Goal: Download file/media

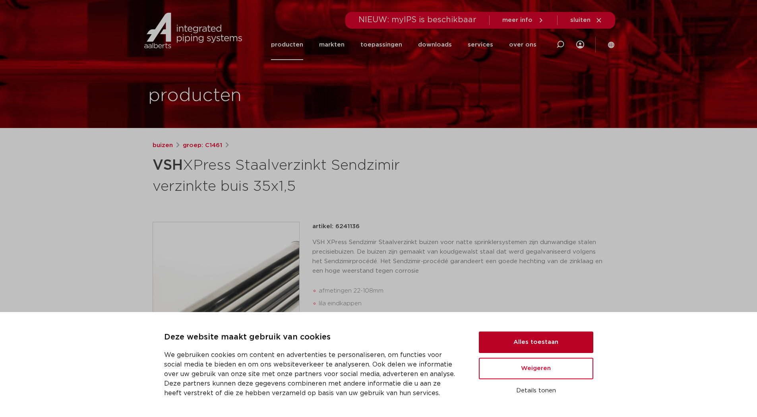
click at [529, 343] on button "Alles toestaan" at bounding box center [536, 341] width 114 height 21
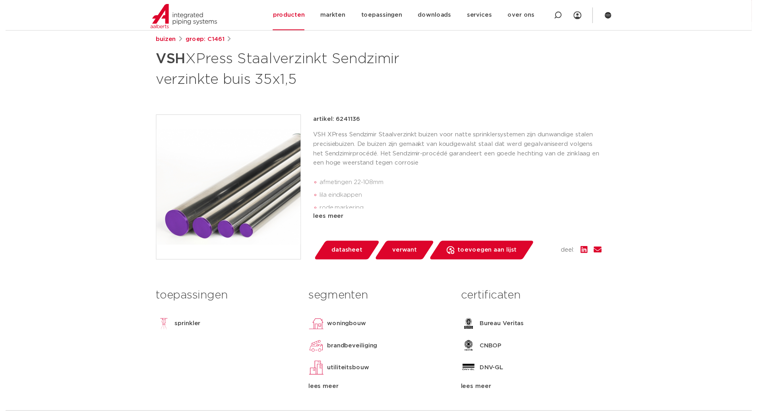
scroll to position [106, 0]
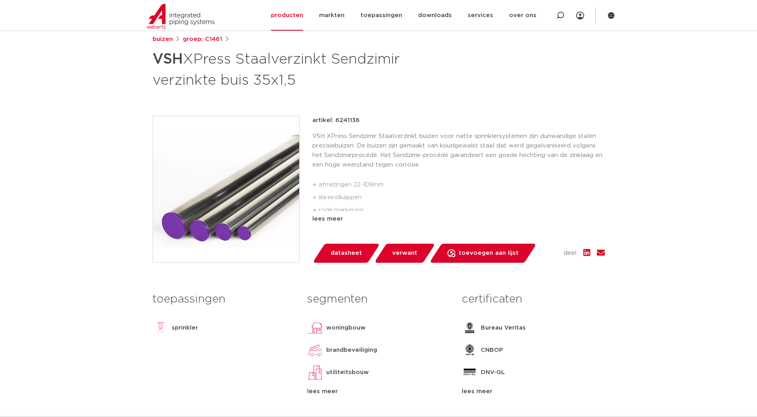
click at [343, 253] on span "datasheet" at bounding box center [346, 253] width 31 height 13
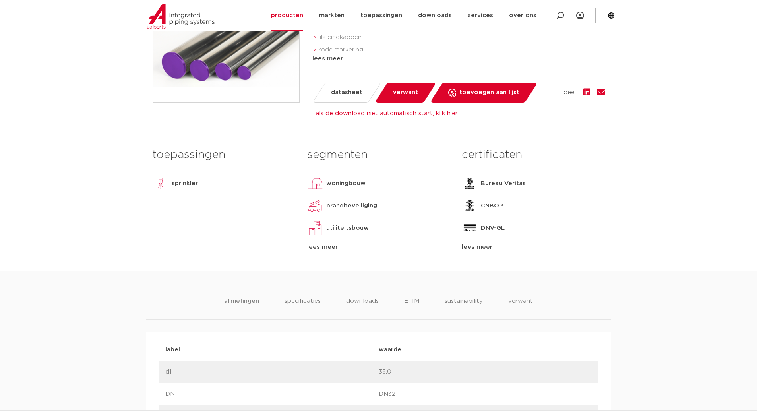
scroll to position [344, 0]
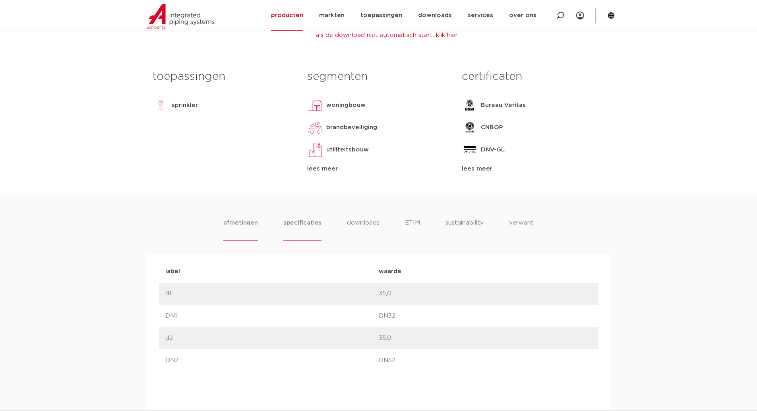
click at [302, 224] on li "specificaties" at bounding box center [302, 229] width 38 height 23
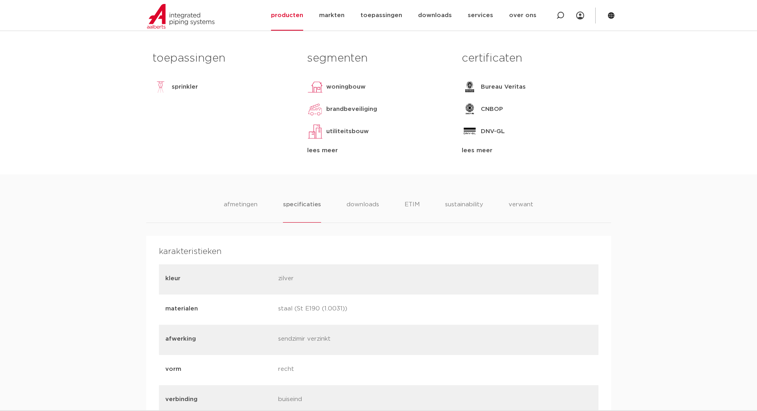
scroll to position [358, 0]
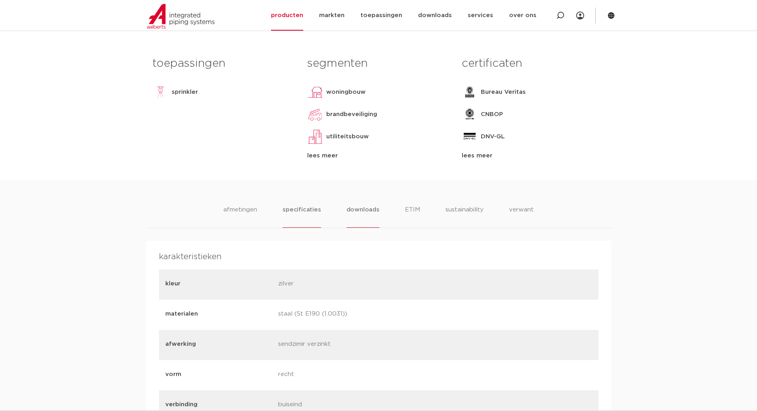
click at [360, 211] on li "downloads" at bounding box center [362, 216] width 33 height 23
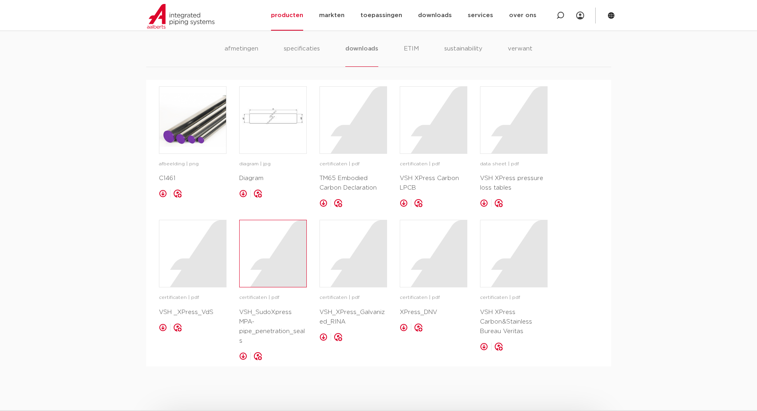
scroll to position [543, 0]
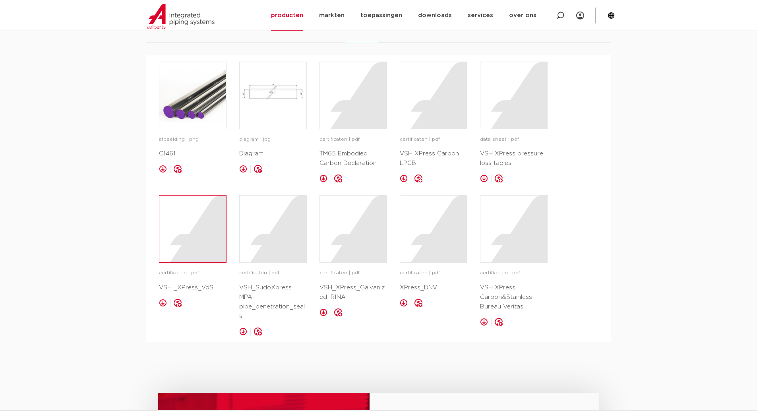
click at [191, 245] on div at bounding box center [192, 228] width 67 height 67
click at [430, 108] on div at bounding box center [433, 95] width 67 height 67
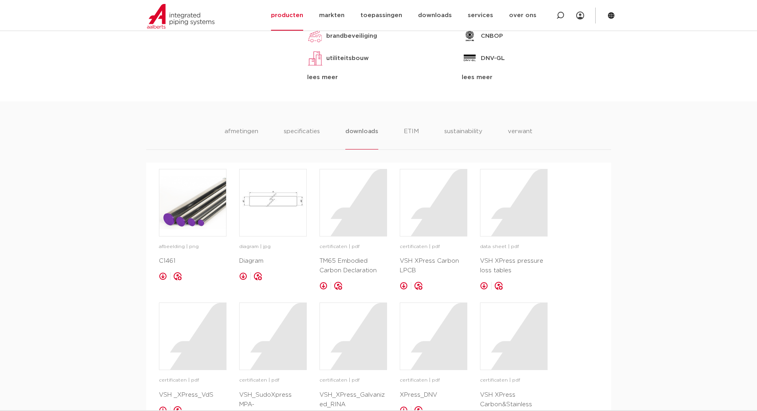
scroll to position [410, 0]
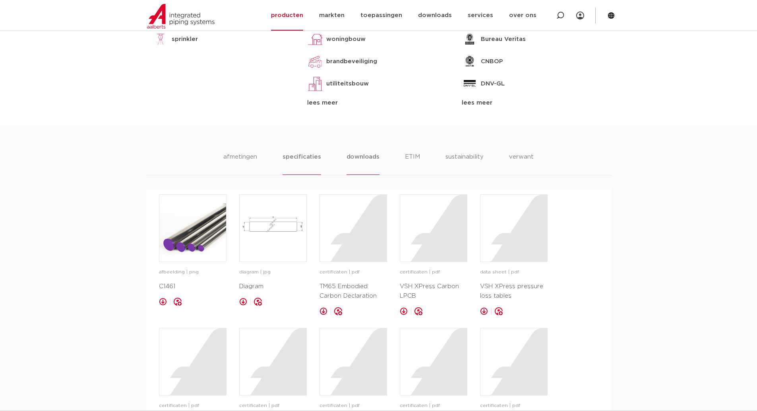
click at [300, 157] on li "specificaties" at bounding box center [301, 163] width 38 height 23
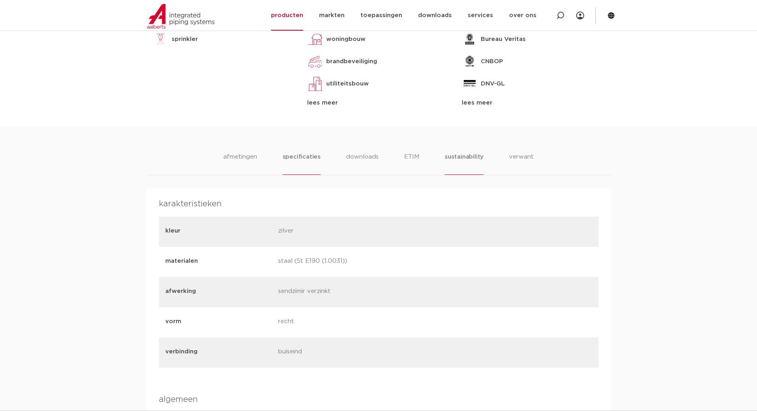
click at [455, 157] on li "sustainability" at bounding box center [464, 163] width 39 height 23
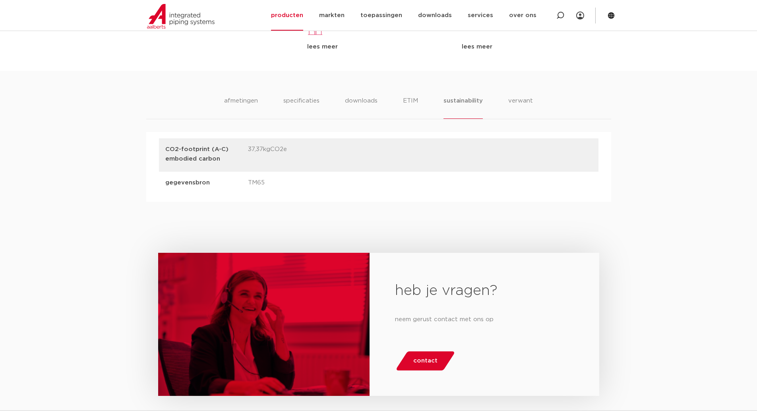
scroll to position [464, 0]
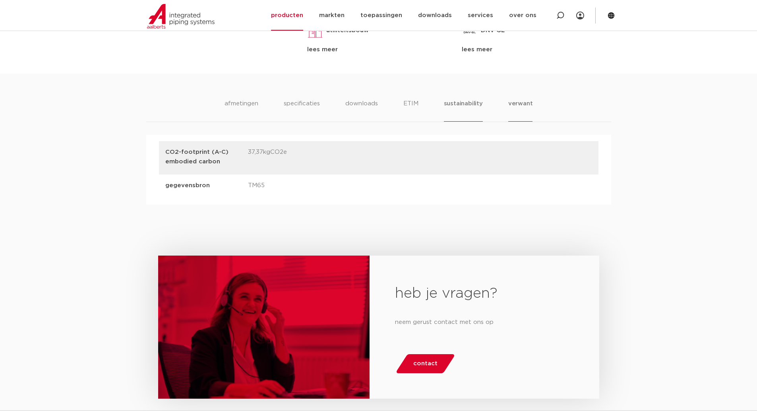
click at [521, 102] on li "verwant" at bounding box center [520, 110] width 25 height 23
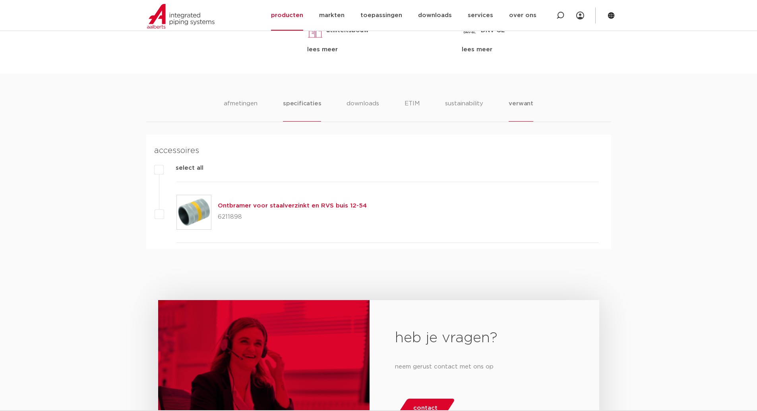
click at [298, 106] on li "specificaties" at bounding box center [302, 110] width 38 height 23
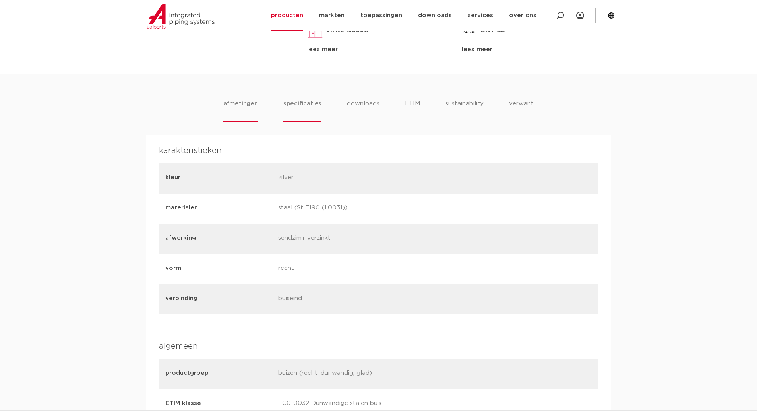
click at [234, 103] on li "afmetingen" at bounding box center [240, 110] width 35 height 23
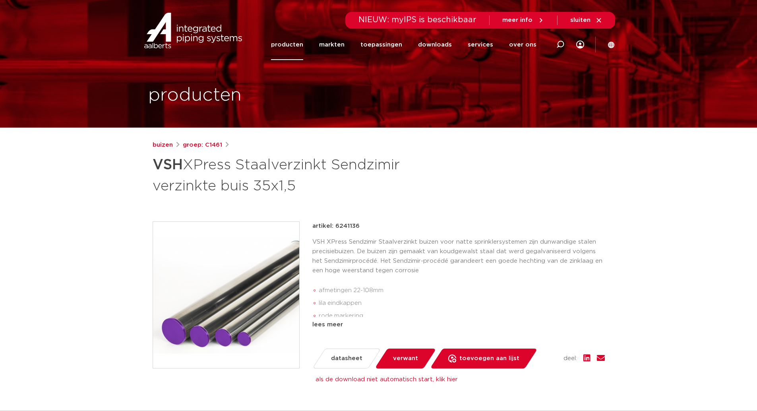
scroll to position [0, 0]
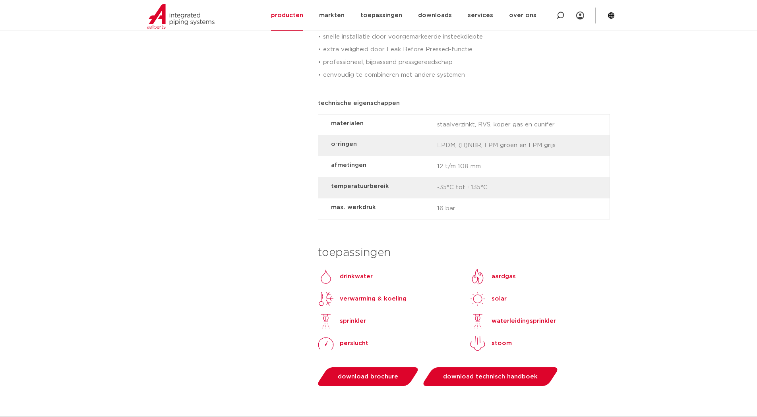
scroll to position [623, 0]
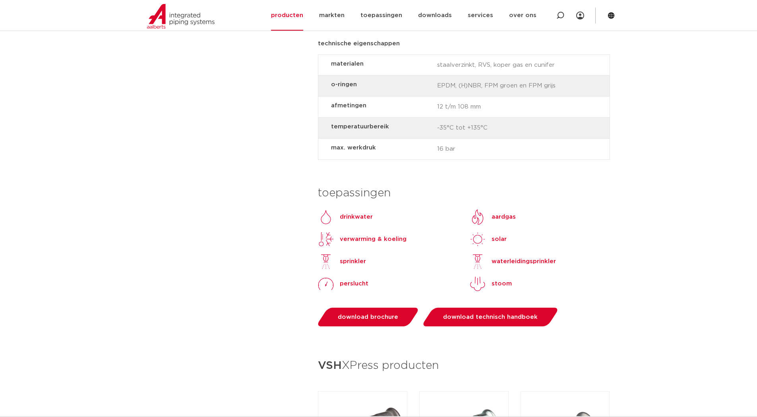
click at [352, 257] on p "sprinkler" at bounding box center [353, 262] width 26 height 10
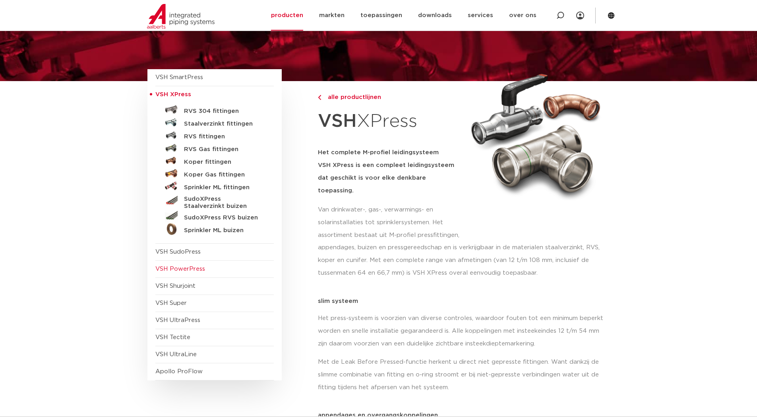
scroll to position [40, 0]
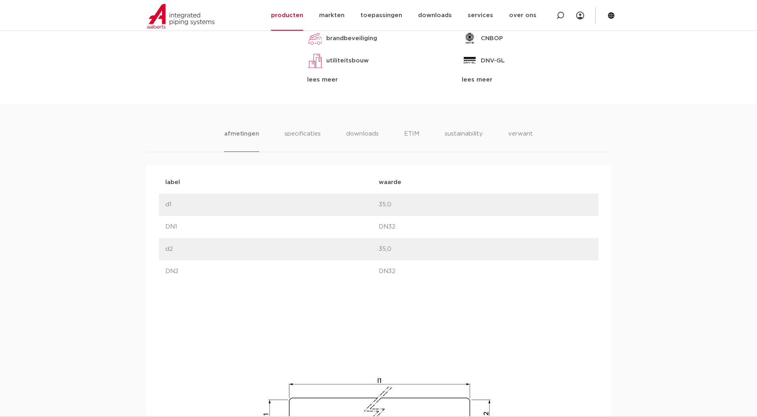
scroll to position [397, 0]
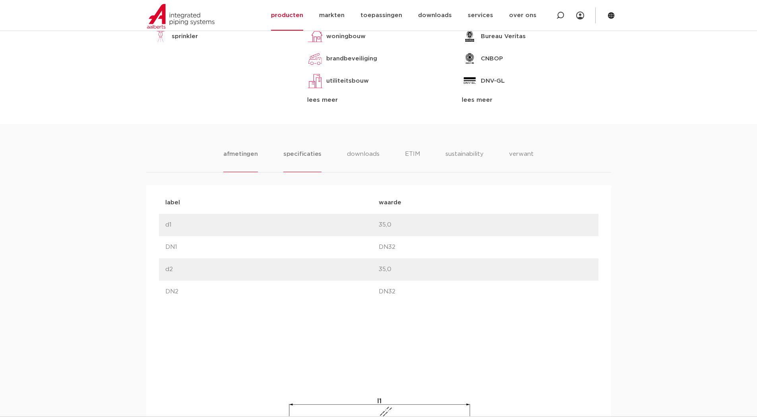
click at [292, 153] on li "specificaties" at bounding box center [302, 160] width 38 height 23
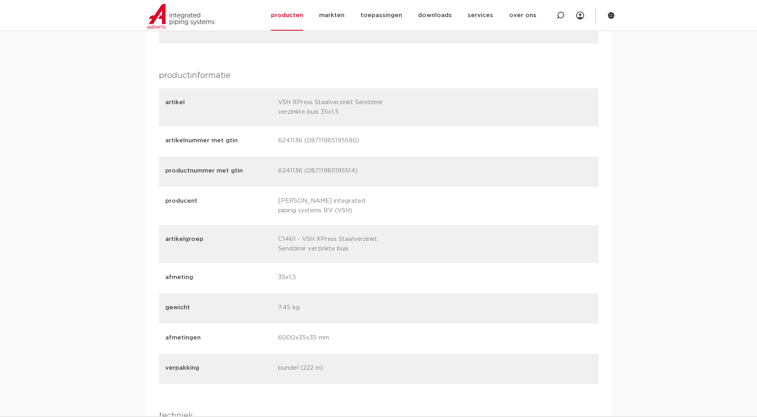
scroll to position [967, 0]
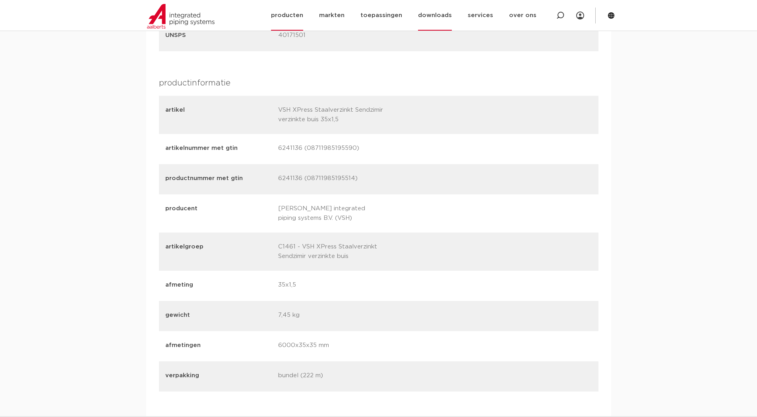
click at [441, 17] on link "downloads" at bounding box center [435, 15] width 34 height 31
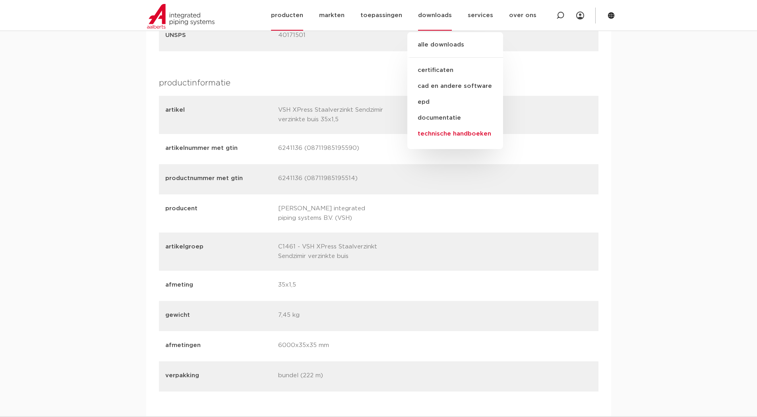
click at [446, 134] on link "technische handboeken" at bounding box center [455, 134] width 96 height 16
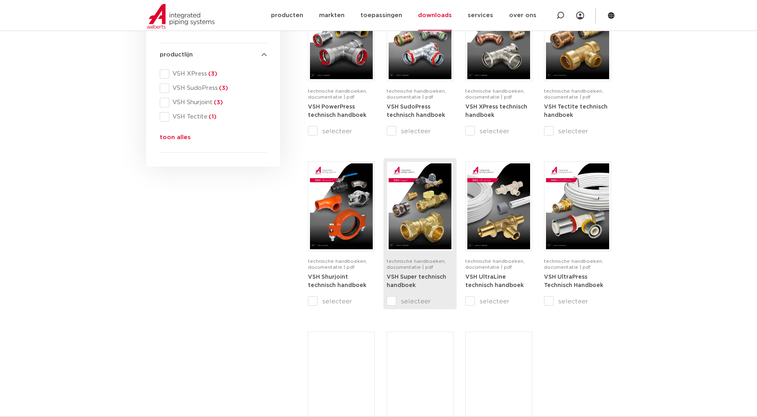
scroll to position [305, 0]
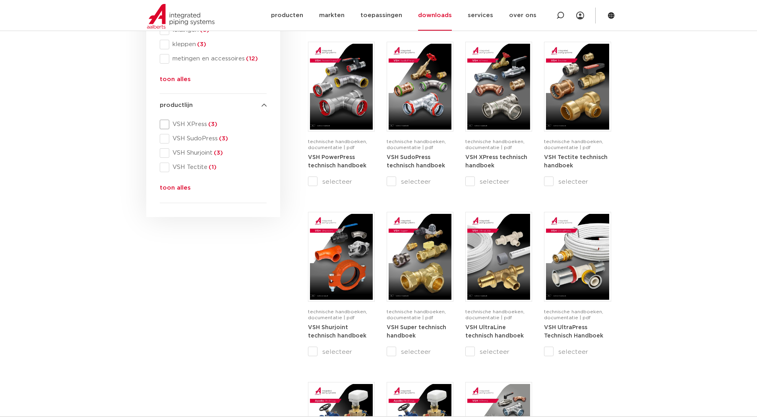
click at [163, 125] on span at bounding box center [165, 125] width 10 height 10
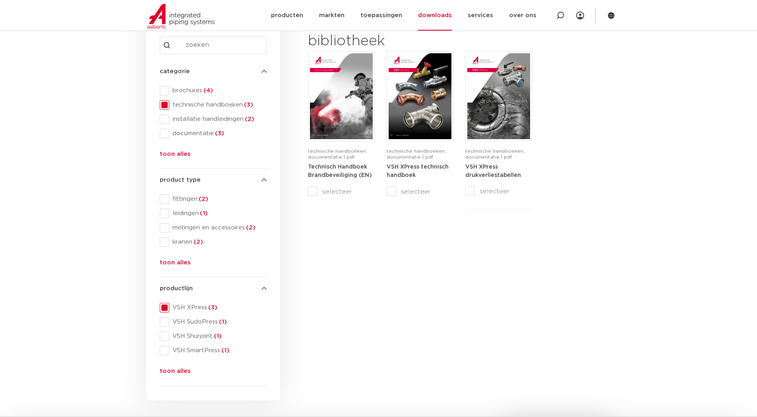
scroll to position [119, 0]
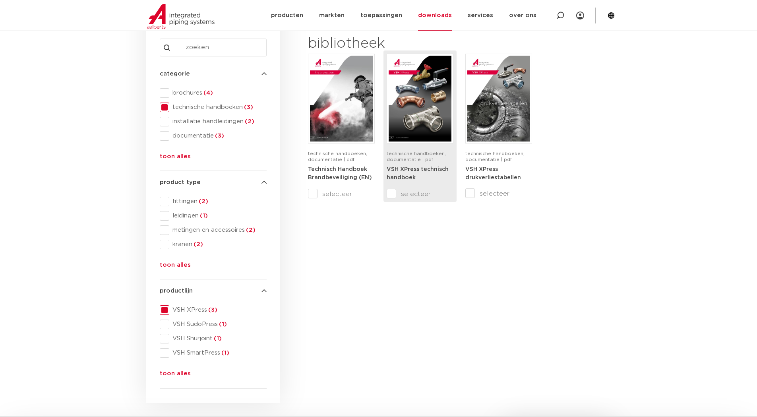
click at [409, 168] on strong "VSH XPress technisch handboek" at bounding box center [418, 173] width 62 height 14
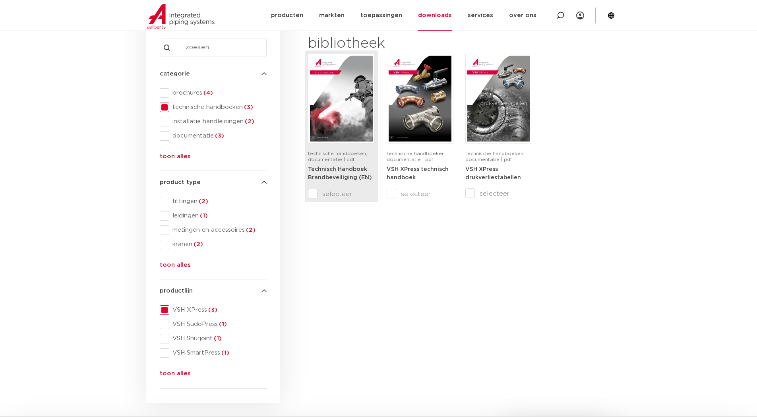
click at [346, 172] on div "Technisch Handboek Brandbeveiliging (EN)" at bounding box center [341, 177] width 67 height 24
click at [323, 175] on strong "Technisch Handboek Brandbeveiliging (EN)" at bounding box center [340, 173] width 64 height 14
click at [311, 232] on div "bibliotheek technische handboeken, documentatie | pdf Technisch Handboek Brandb…" at bounding box center [459, 218] width 311 height 376
click at [346, 259] on div "bibliotheek technische handboeken, documentatie | pdf Technisch Handboek Brandb…" at bounding box center [459, 218] width 311 height 376
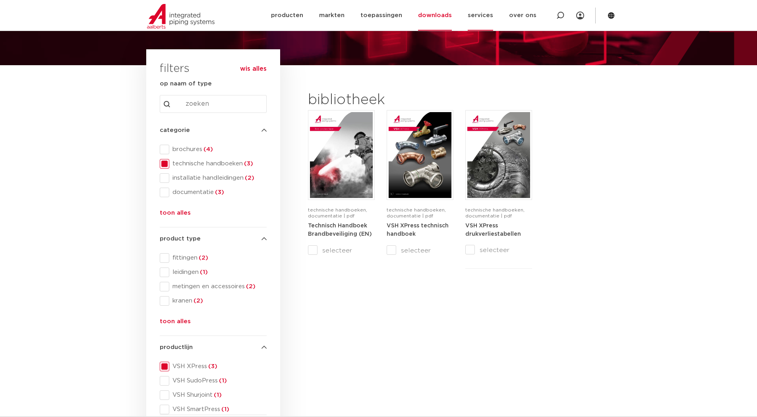
scroll to position [53, 0]
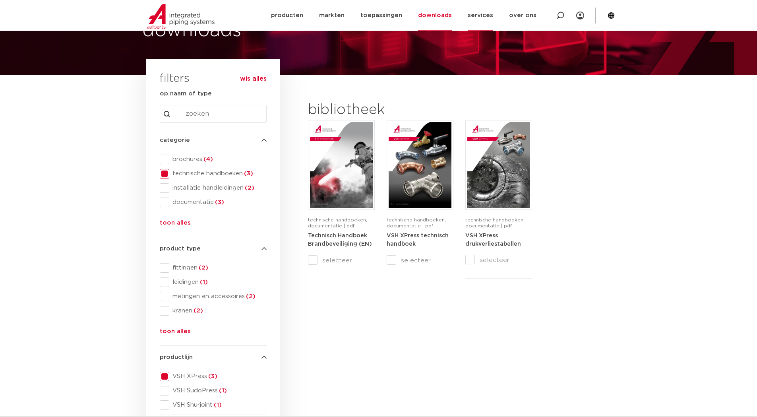
click at [487, 17] on link "services" at bounding box center [480, 15] width 25 height 31
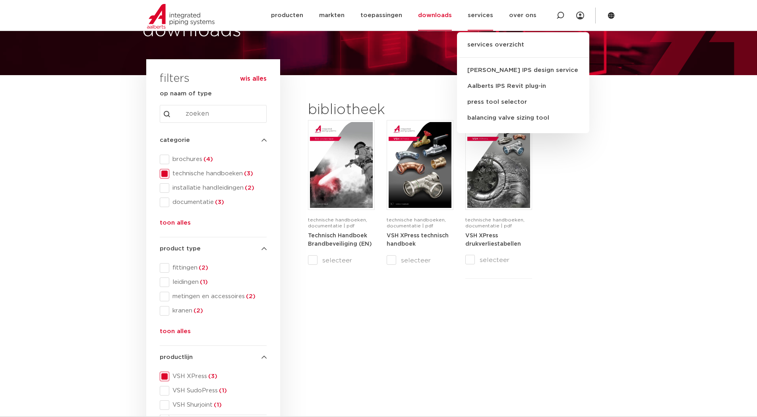
click at [441, 15] on link "downloads" at bounding box center [435, 15] width 34 height 31
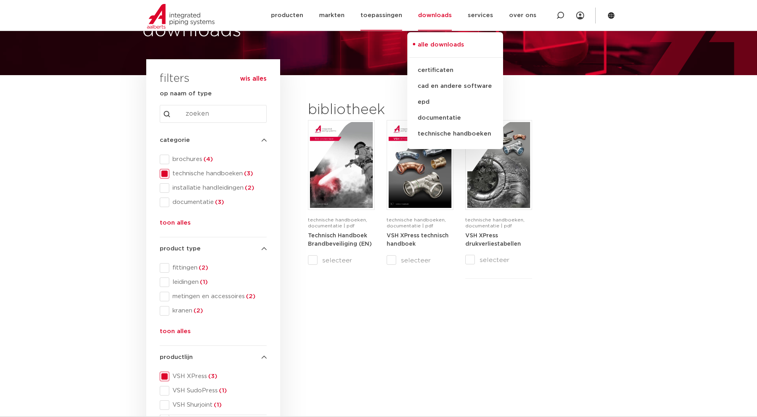
click at [388, 15] on link "toepassingen" at bounding box center [381, 15] width 42 height 31
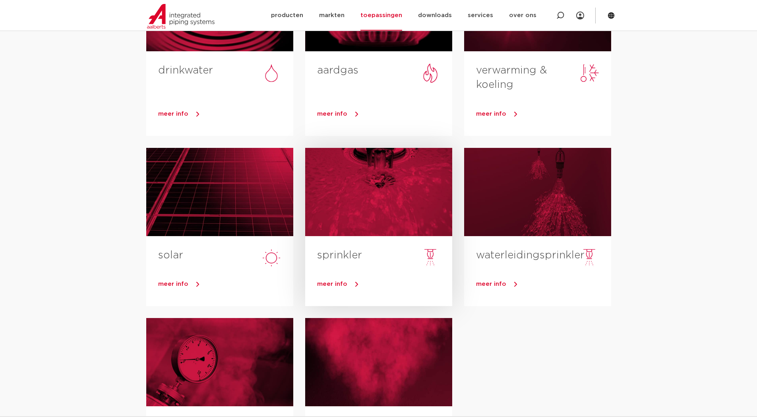
scroll to position [159, 0]
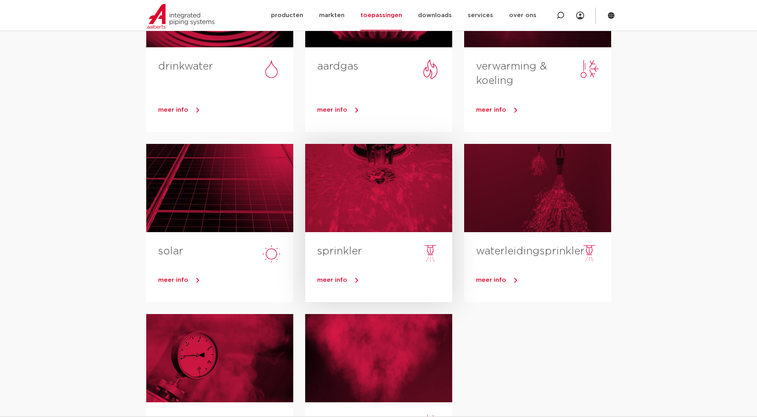
click at [339, 282] on span "meer info" at bounding box center [332, 280] width 30 height 6
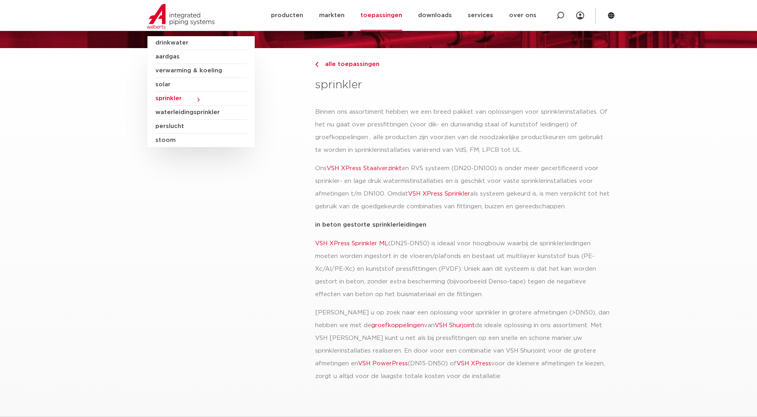
scroll to position [93, 0]
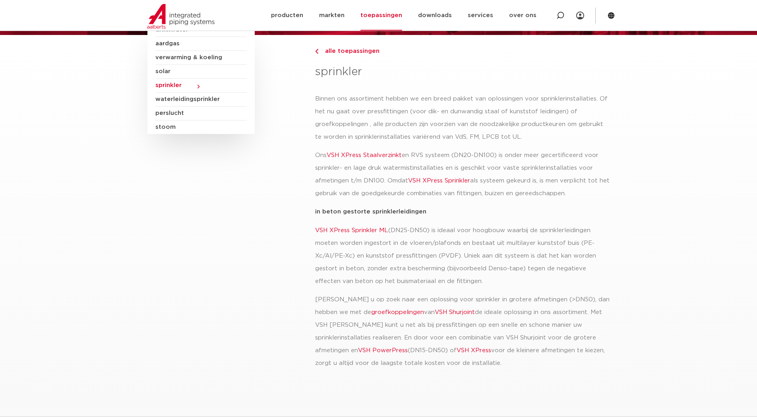
click at [170, 99] on span "waterleidingsprinkler" at bounding box center [200, 100] width 91 height 14
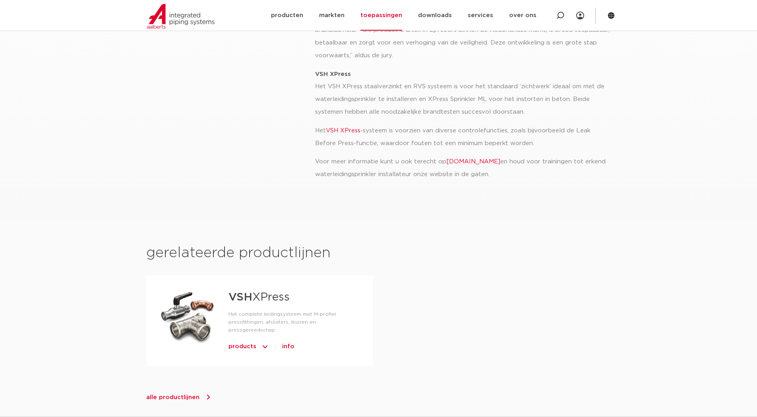
scroll to position [331, 0]
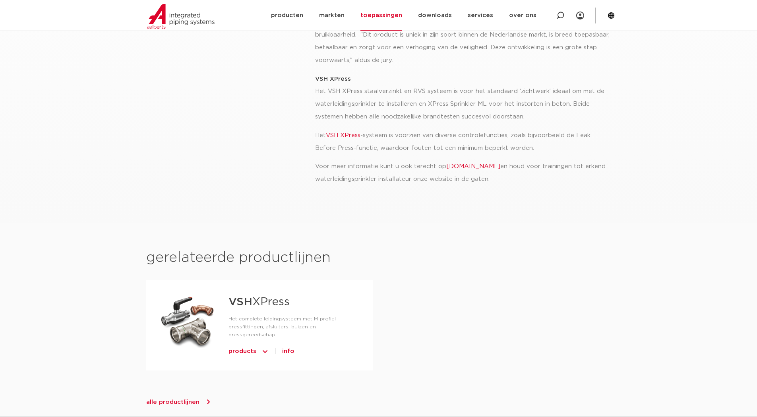
click at [500, 166] on link "[DOMAIN_NAME]" at bounding box center [473, 166] width 54 height 6
